Goal: Task Accomplishment & Management: Manage account settings

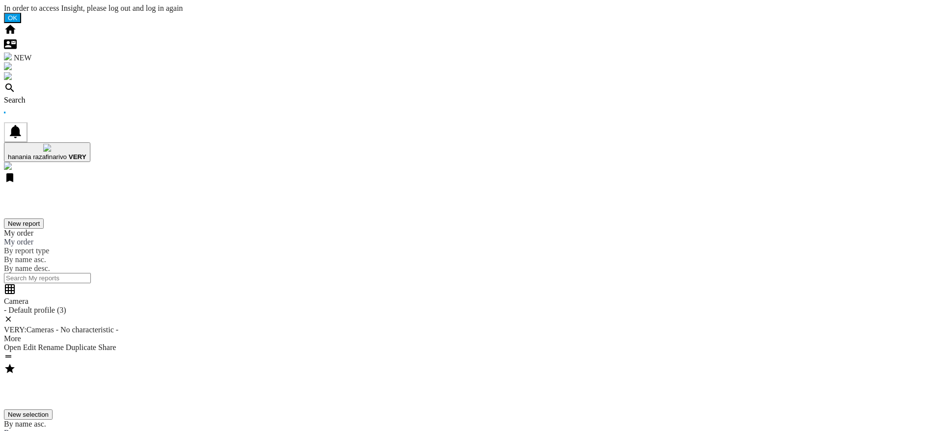
click at [57, 96] on div "Search" at bounding box center [471, 100] width 935 height 9
click at [61, 96] on div "Search" at bounding box center [471, 100] width 935 height 9
click at [60, 96] on div "Search" at bounding box center [471, 100] width 935 height 9
click at [16, 87] on ng-md-icon at bounding box center [10, 91] width 12 height 8
click at [67, 96] on div "Search" at bounding box center [471, 100] width 935 height 9
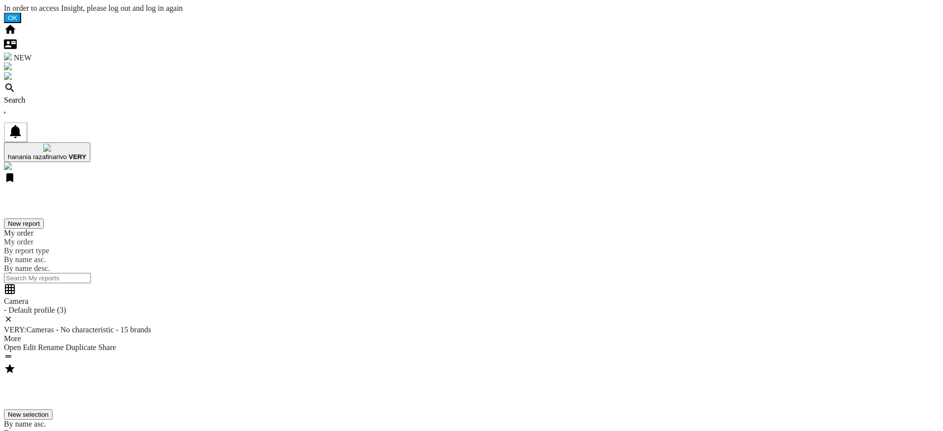
click at [62, 96] on div "Search" at bounding box center [471, 100] width 935 height 9
click at [65, 96] on div "Search" at bounding box center [471, 100] width 935 height 9
click at [74, 96] on div "Search" at bounding box center [471, 100] width 935 height 9
click at [54, 96] on div "Search" at bounding box center [471, 100] width 935 height 9
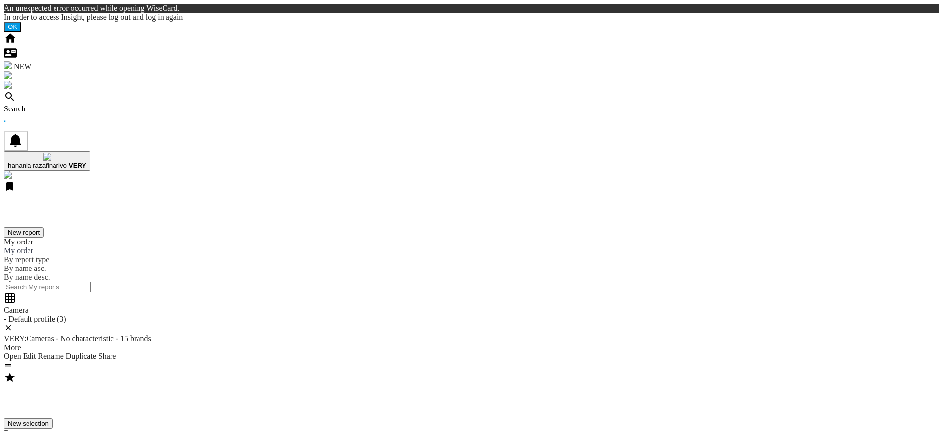
click at [221, 292] on div "Camera - Default profile (3) VERY:Cameras - No characteristic - 15 brands More …" at bounding box center [471, 332] width 935 height 80
click at [199, 105] on div "Search" at bounding box center [471, 109] width 935 height 9
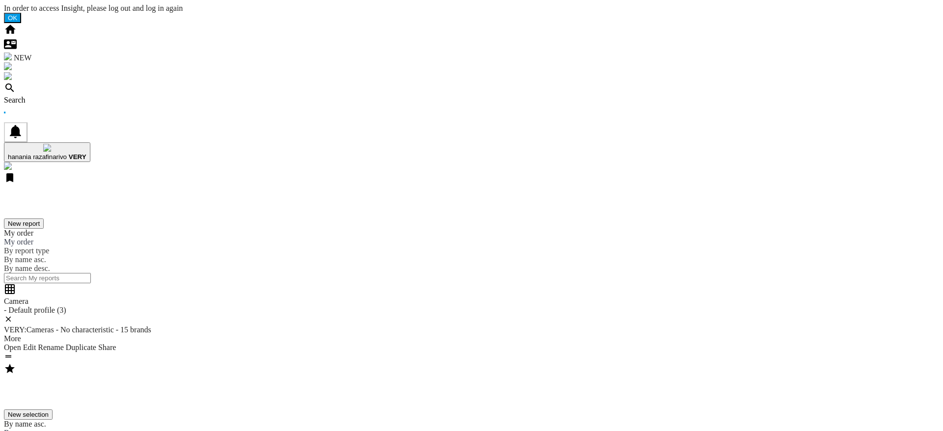
click at [61, 96] on div "Search" at bounding box center [471, 100] width 935 height 9
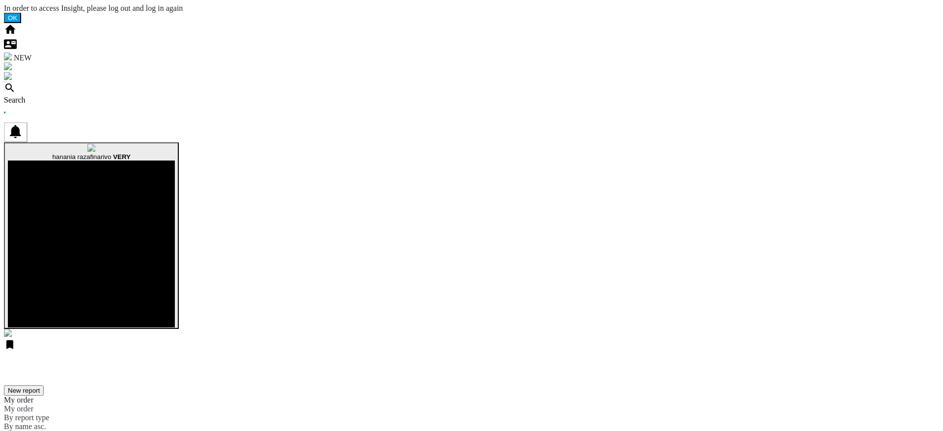
click at [131, 153] on span "VERY" at bounding box center [122, 156] width 18 height 7
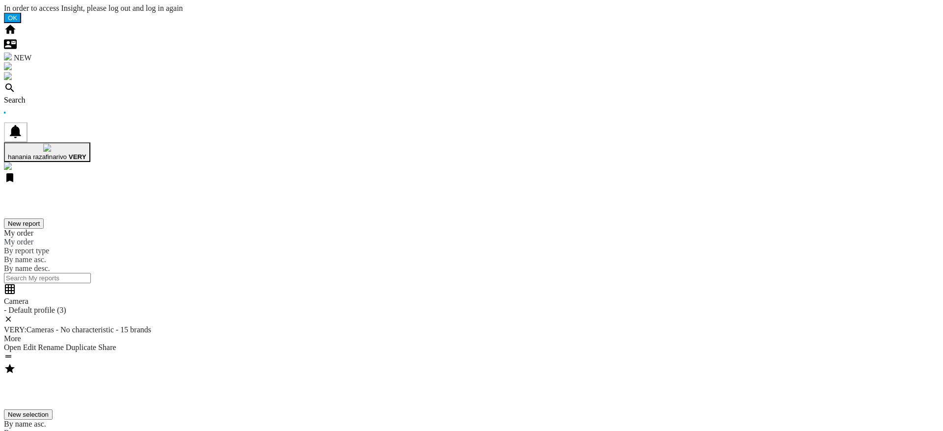
drag, startPoint x: 441, startPoint y: 286, endPoint x: 447, endPoint y: 286, distance: 5.9
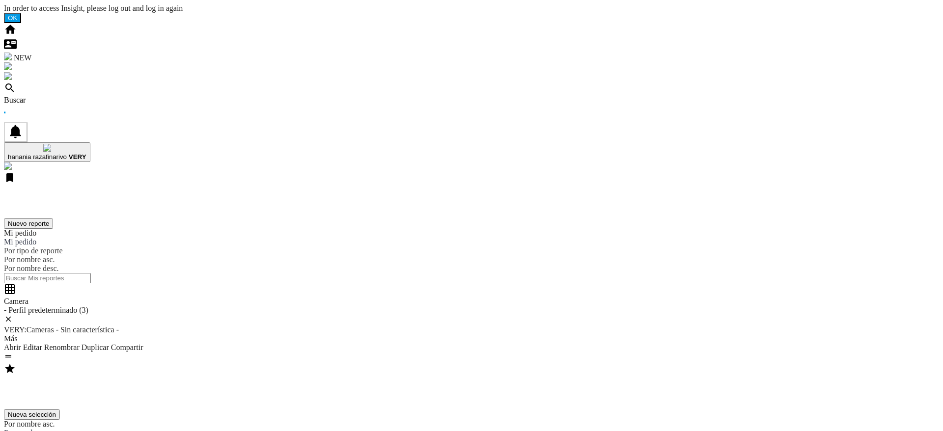
click at [63, 96] on div "Buscar" at bounding box center [471, 100] width 935 height 9
click at [16, 87] on ng-md-icon at bounding box center [10, 91] width 12 height 8
click at [69, 96] on div "Buscar" at bounding box center [471, 100] width 935 height 9
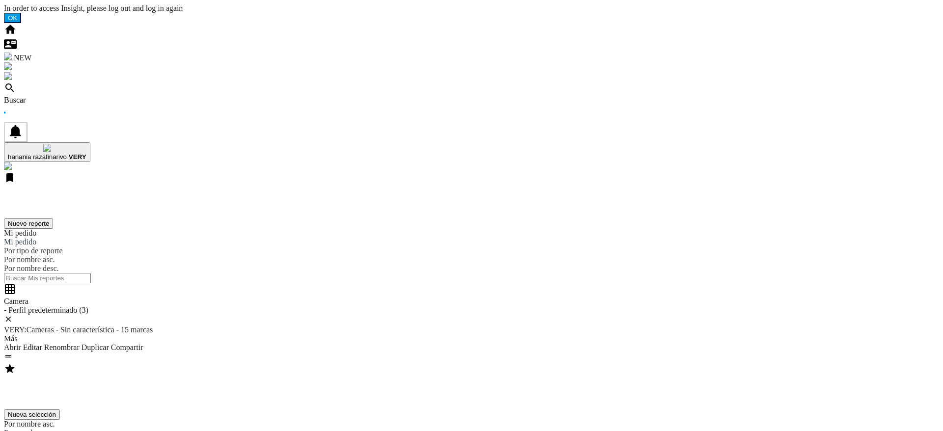
click at [68, 96] on div "Buscar" at bounding box center [471, 100] width 935 height 9
click at [59, 96] on div "Buscar" at bounding box center [471, 100] width 935 height 9
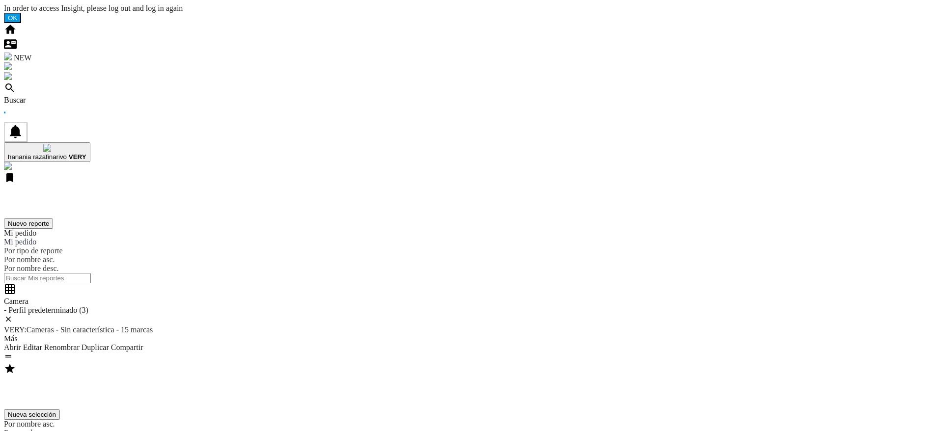
click at [61, 96] on div "Buscar" at bounding box center [471, 100] width 935 height 9
click at [65, 96] on div "Buscar" at bounding box center [471, 100] width 935 height 9
click at [61, 96] on div "Buscar" at bounding box center [471, 100] width 935 height 9
